Goal: Information Seeking & Learning: Learn about a topic

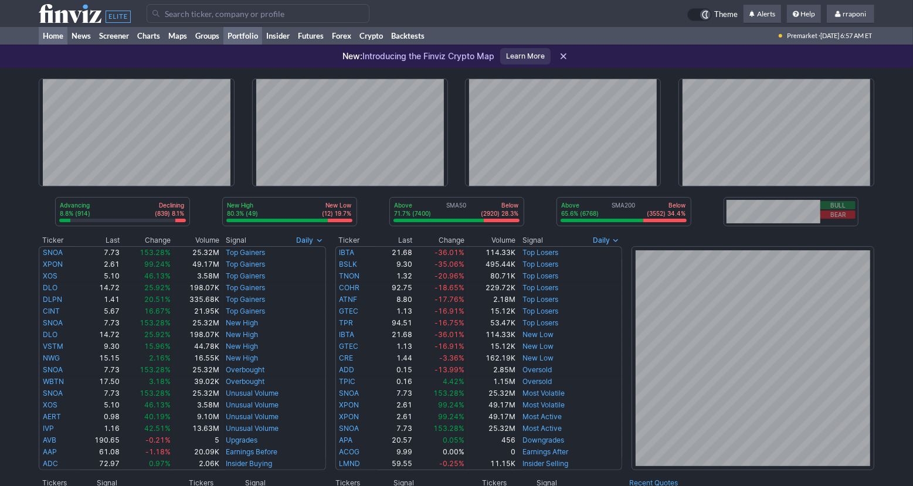
click at [253, 37] on link "Portfolio" at bounding box center [242, 36] width 39 height 18
click at [252, 39] on link "Portfolio" at bounding box center [242, 36] width 39 height 18
click at [245, 36] on link "Portfolio" at bounding box center [242, 36] width 39 height 18
click at [243, 44] on link "Portfolio" at bounding box center [242, 36] width 39 height 18
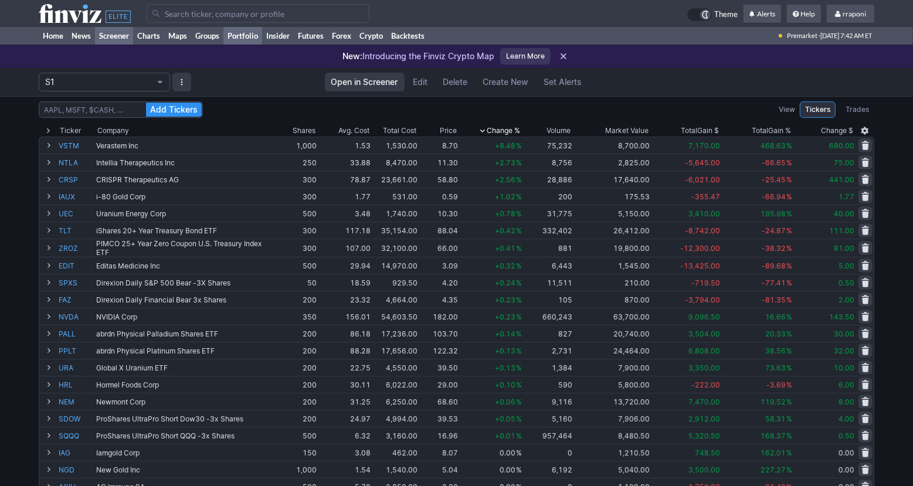
click at [127, 41] on link "Screener" at bounding box center [114, 36] width 38 height 18
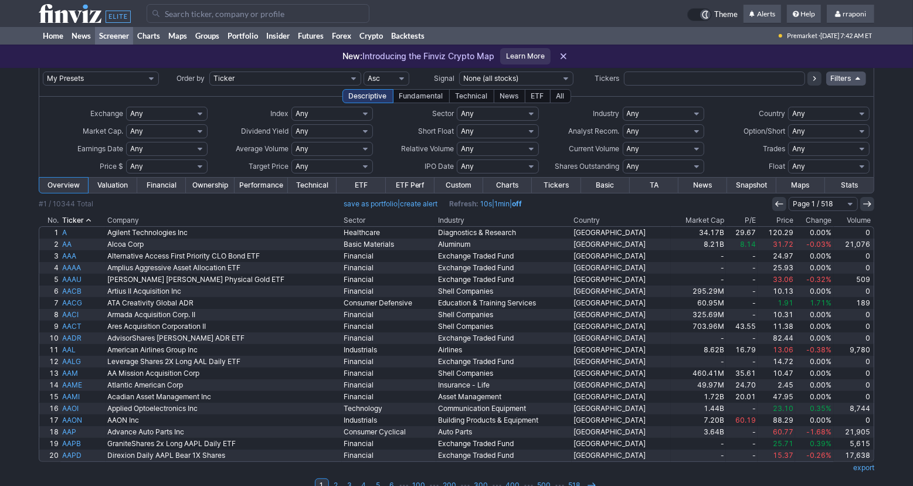
click at [839, 222] on th "Volume" at bounding box center [854, 221] width 40 height 12
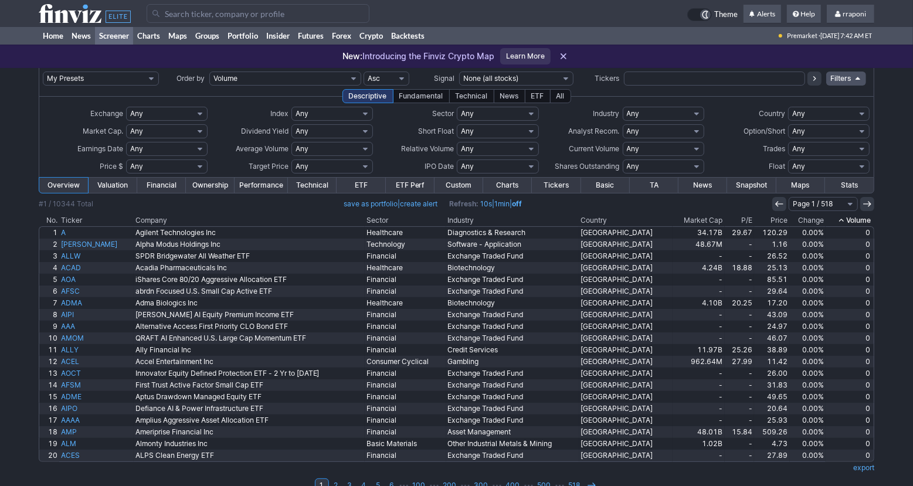
click at [842, 220] on use at bounding box center [841, 220] width 5 height 3
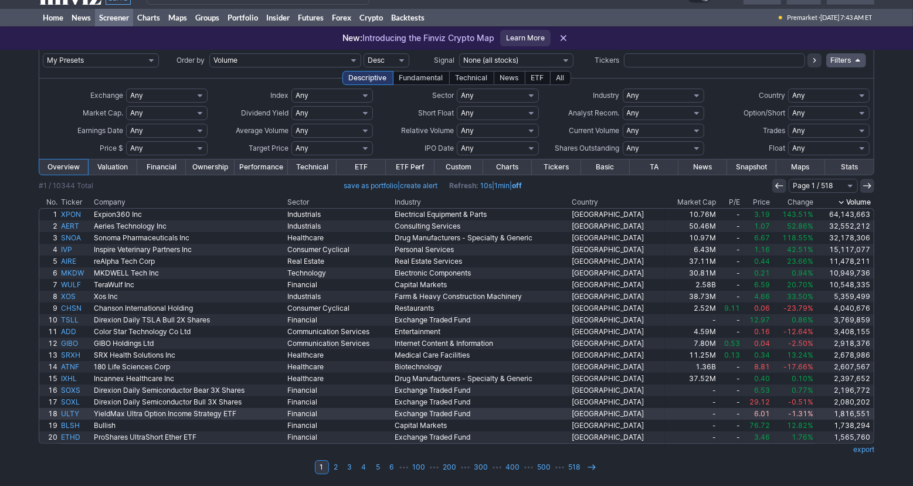
scroll to position [19, 0]
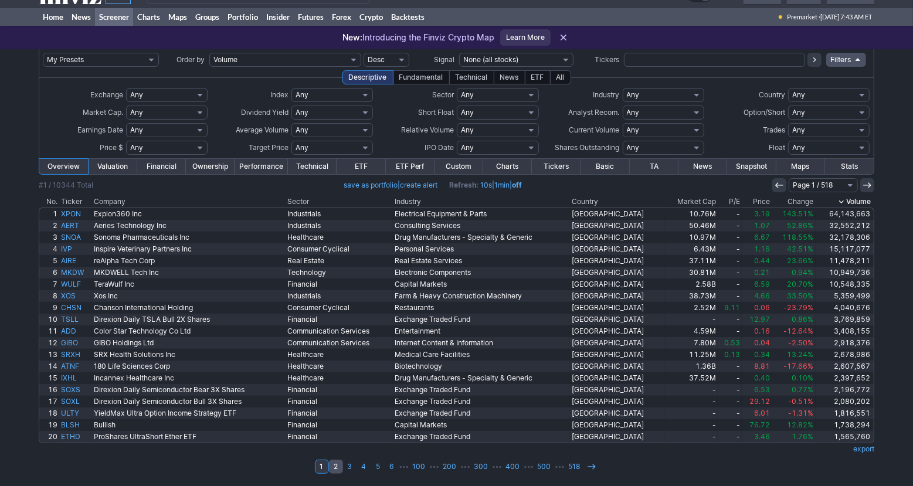
click at [339, 468] on link "2" at bounding box center [336, 467] width 14 height 14
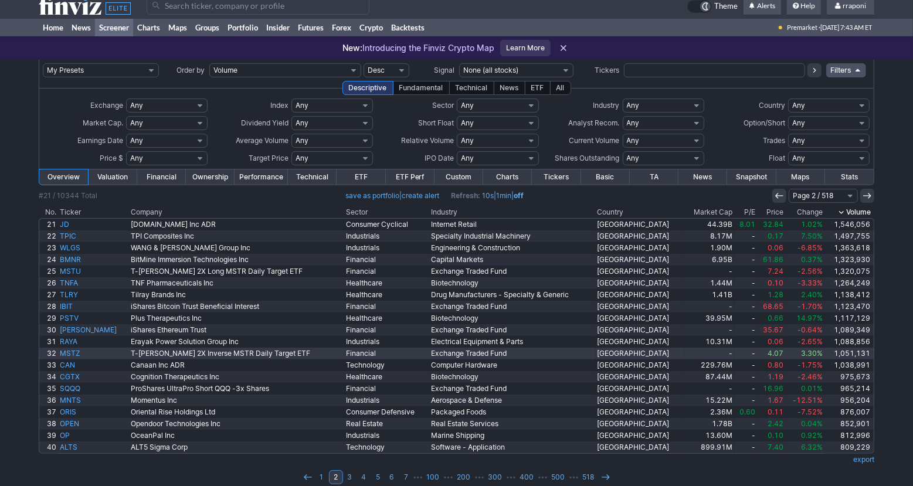
scroll to position [19, 0]
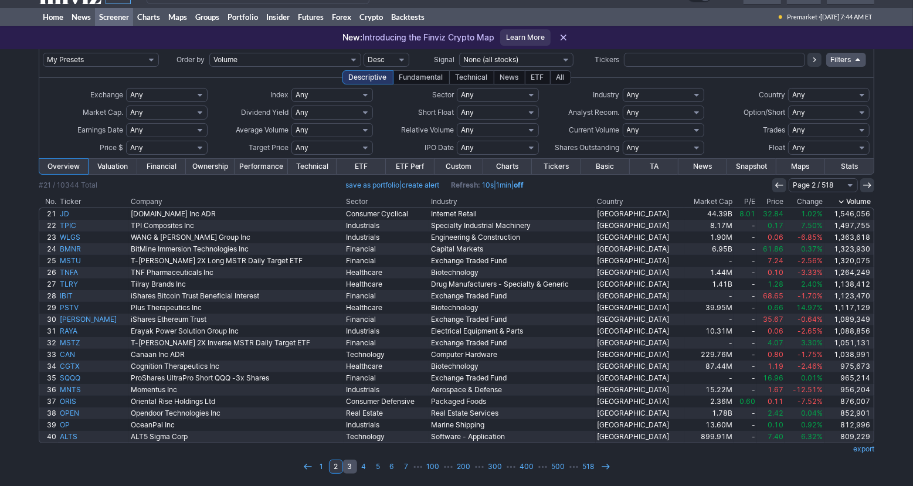
click at [348, 470] on link "3" at bounding box center [350, 467] width 14 height 14
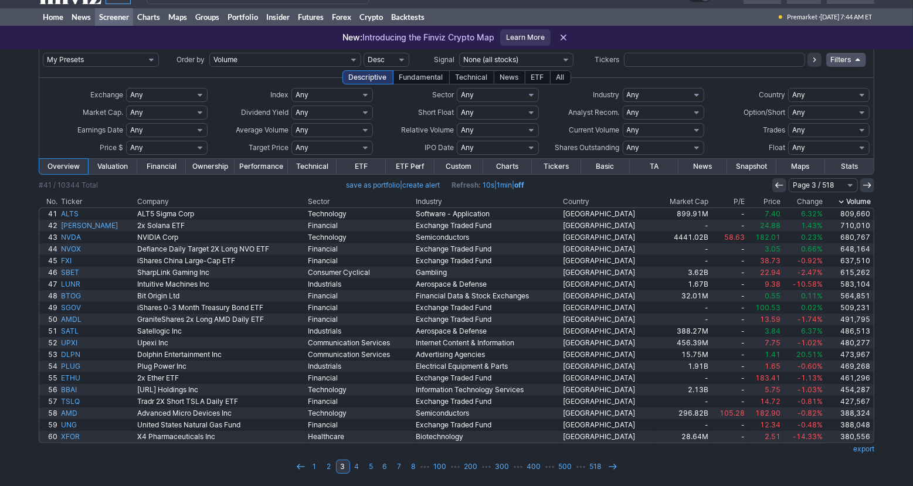
scroll to position [19, 0]
click at [358, 470] on link "4" at bounding box center [357, 467] width 14 height 14
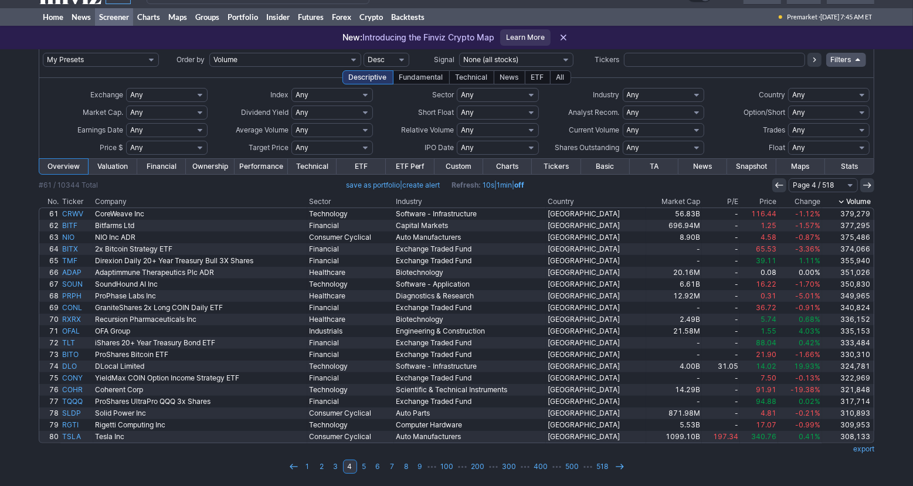
scroll to position [19, 0]
click at [364, 470] on link "5" at bounding box center [364, 467] width 14 height 14
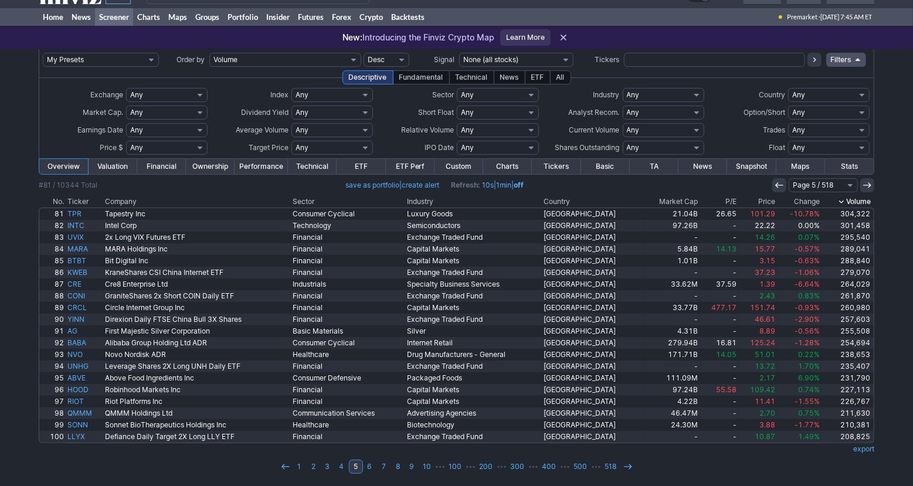
scroll to position [19, 0]
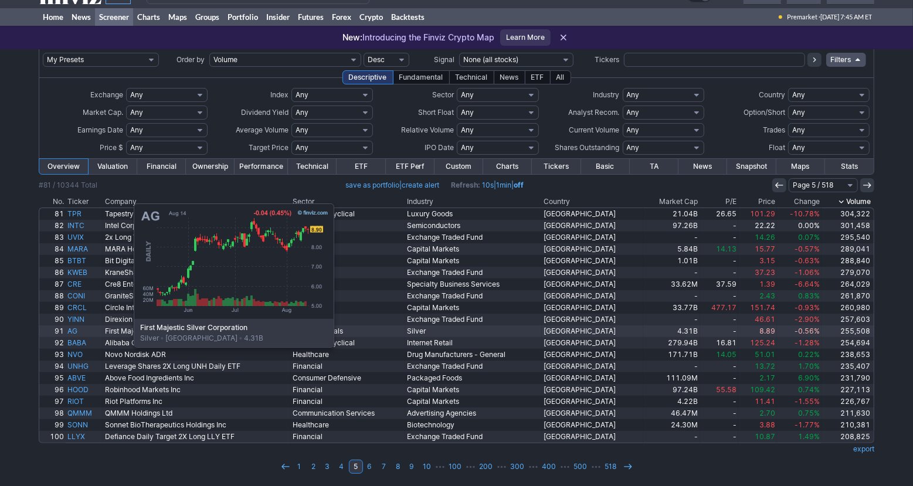
click at [75, 332] on link "AG" at bounding box center [85, 332] width 38 height 12
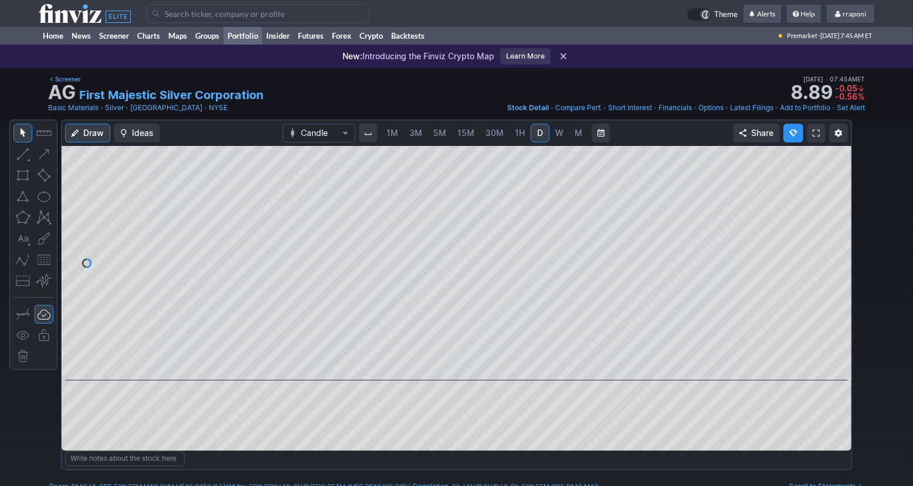
click at [253, 32] on link "Portfolio" at bounding box center [242, 36] width 39 height 18
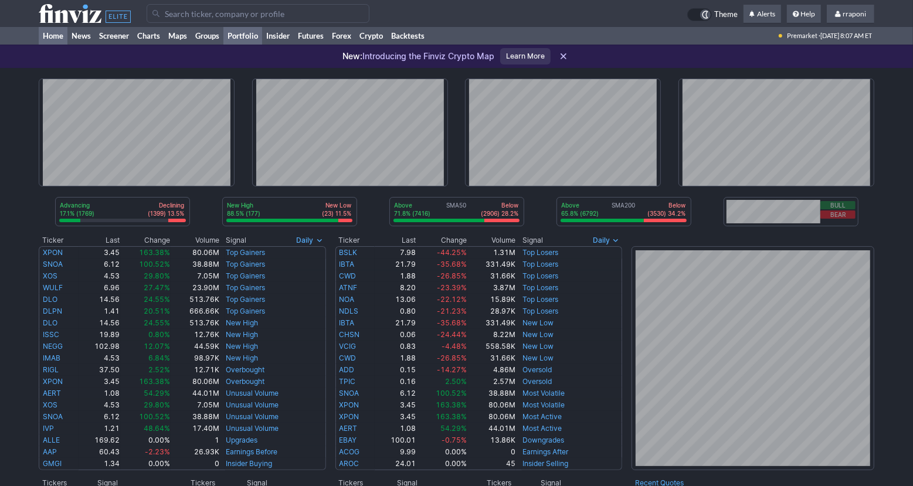
click at [252, 32] on link "Portfolio" at bounding box center [242, 36] width 39 height 18
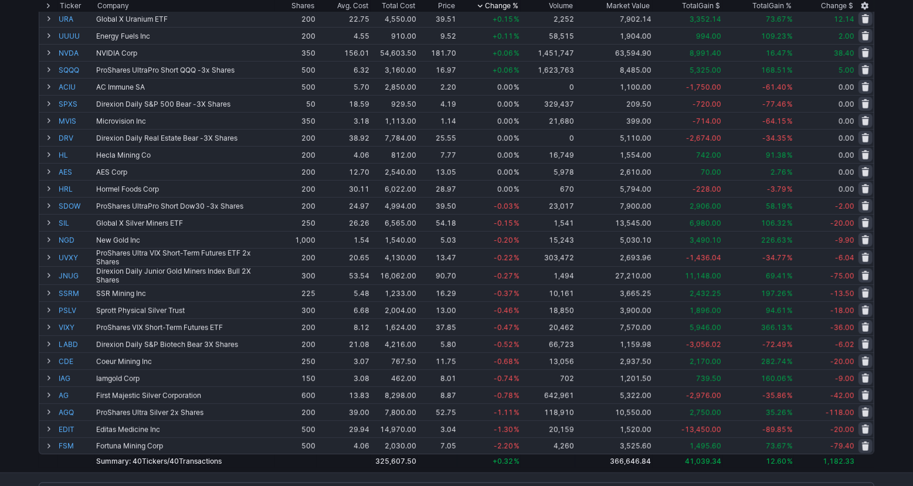
scroll to position [369, 0]
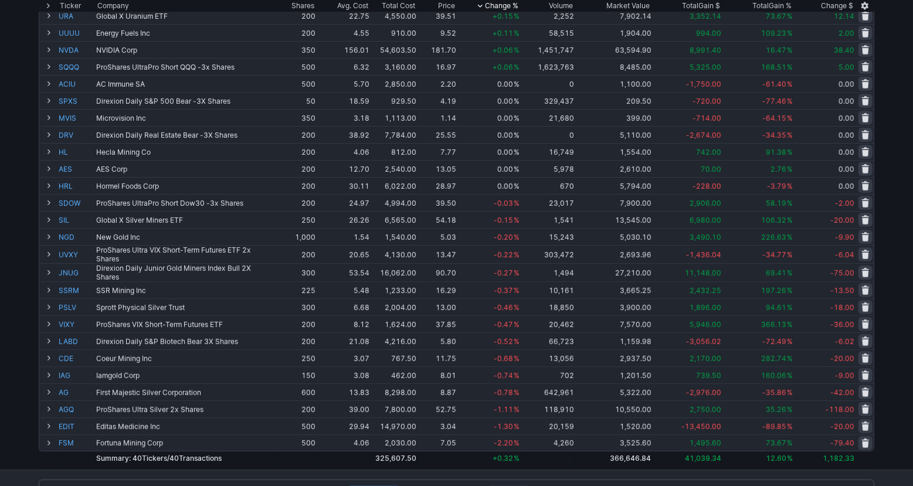
click at [896, 327] on div "Add Tickers View Tickers Trades Ticker Company Shares Avg. Cost Total Cost Pric…" at bounding box center [456, 98] width 913 height 743
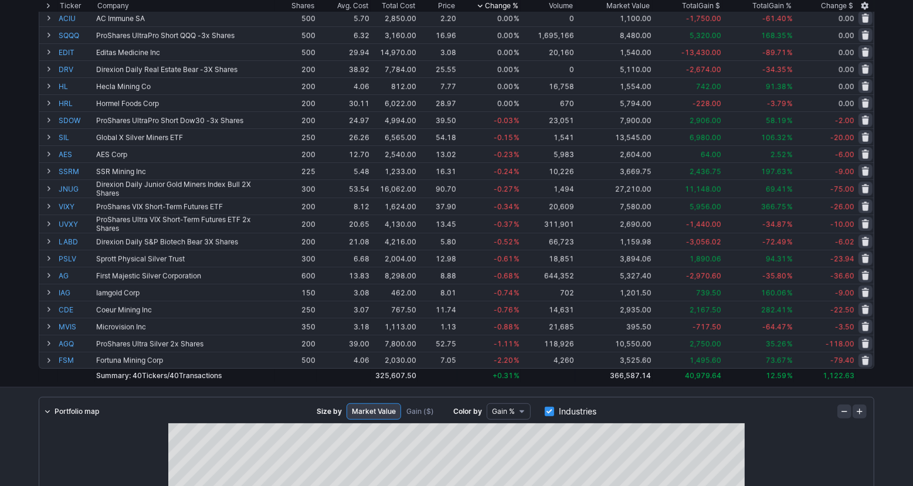
scroll to position [0, 0]
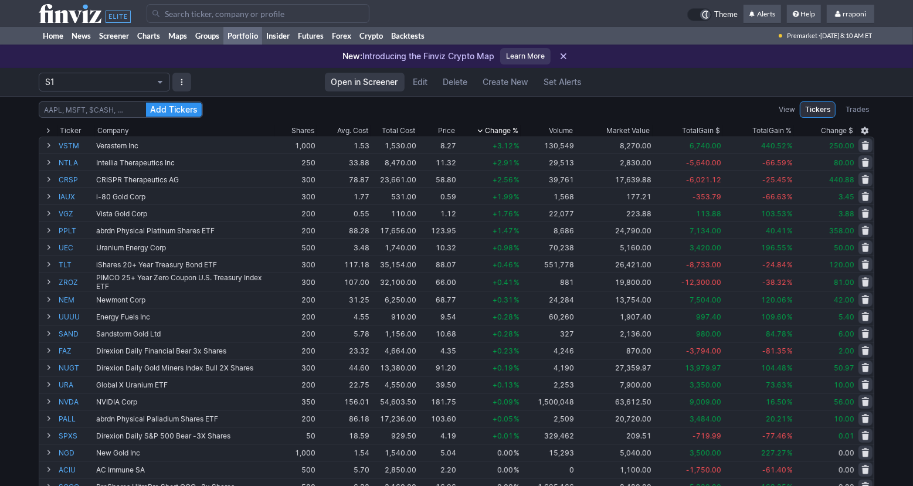
click at [893, 202] on div "Add Tickers View Tickers Trades Ticker Company Shares Avg. Cost Total Cost Pric…" at bounding box center [456, 467] width 913 height 743
click at [894, 200] on div "Add Tickers View Tickers Trades Ticker Company Shares Avg. Cost Total Cost Pric…" at bounding box center [456, 467] width 913 height 743
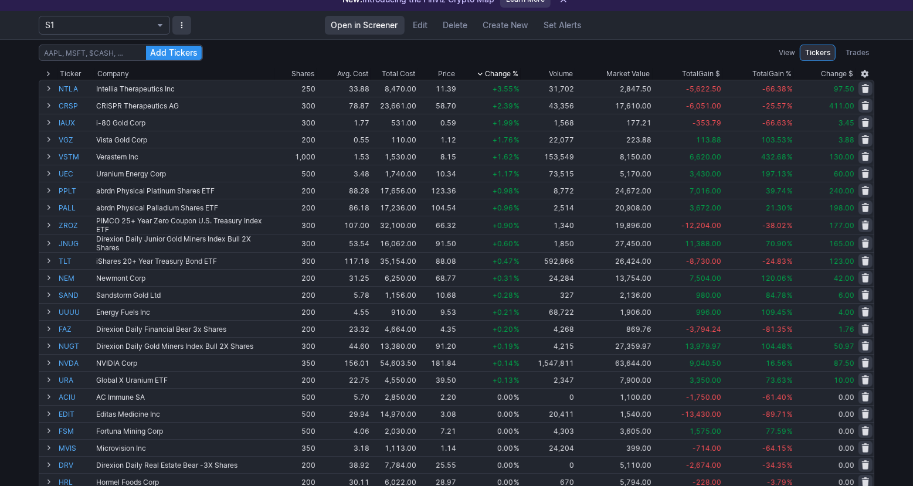
scroll to position [52, 0]
